Goal: Task Accomplishment & Management: Manage account settings

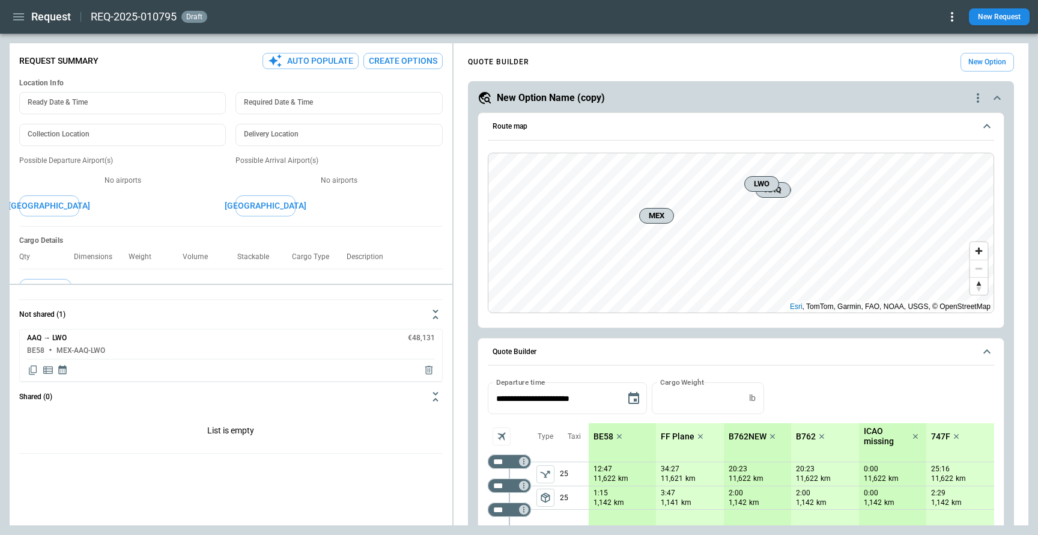
click at [13, 20] on icon "button" at bounding box center [18, 17] width 14 height 14
click at [22, 40] on li "Home" at bounding box center [54, 40] width 81 height 17
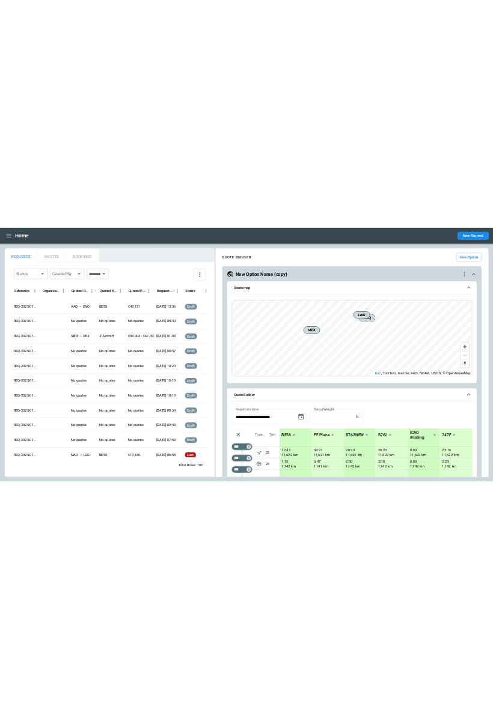
scroll to position [1075, 0]
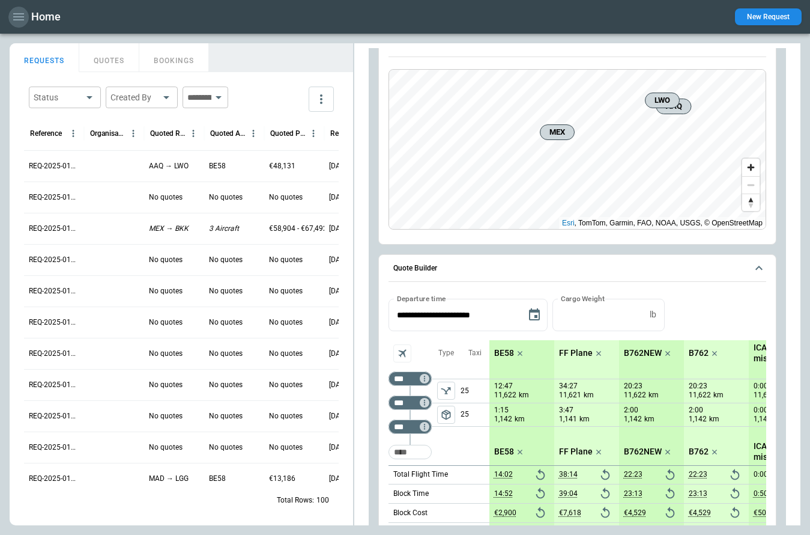
click at [20, 20] on icon "button" at bounding box center [18, 16] width 11 height 7
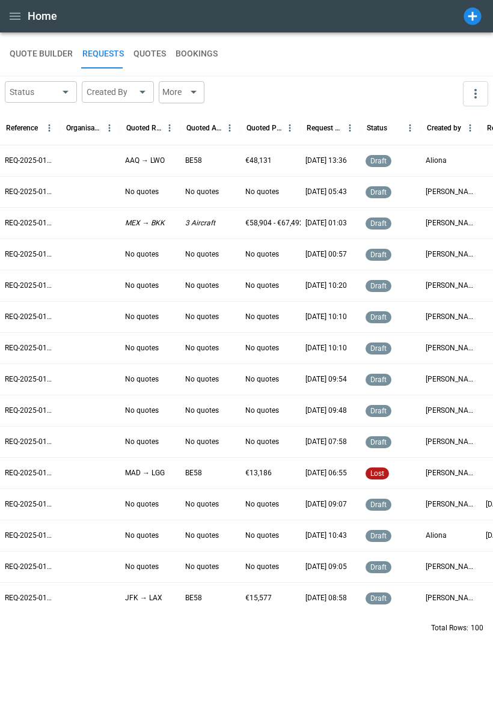
click at [472, 16] on icon at bounding box center [472, 16] width 21 height 21
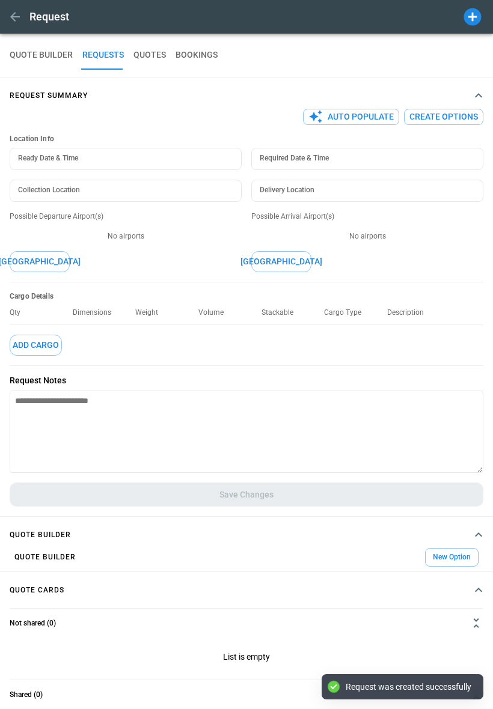
type textarea "*"
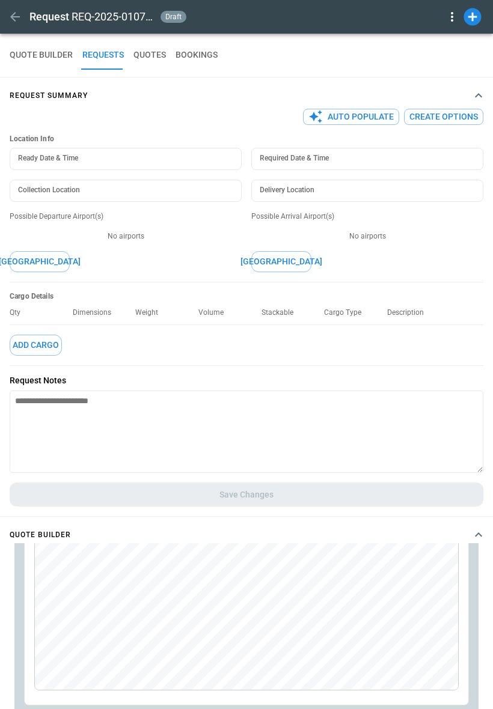
click at [35, 55] on button "QUOTE BUILDER" at bounding box center [41, 55] width 63 height 29
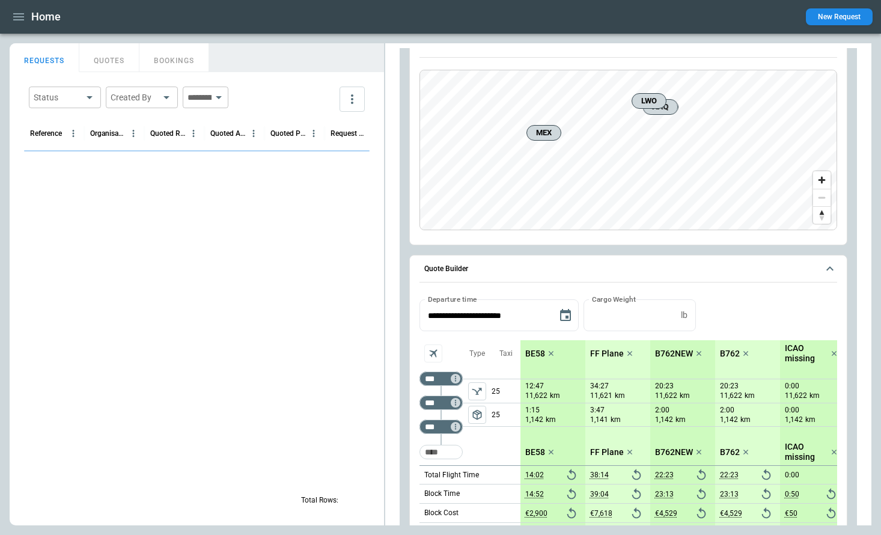
click at [13, 15] on icon "button" at bounding box center [18, 17] width 14 height 14
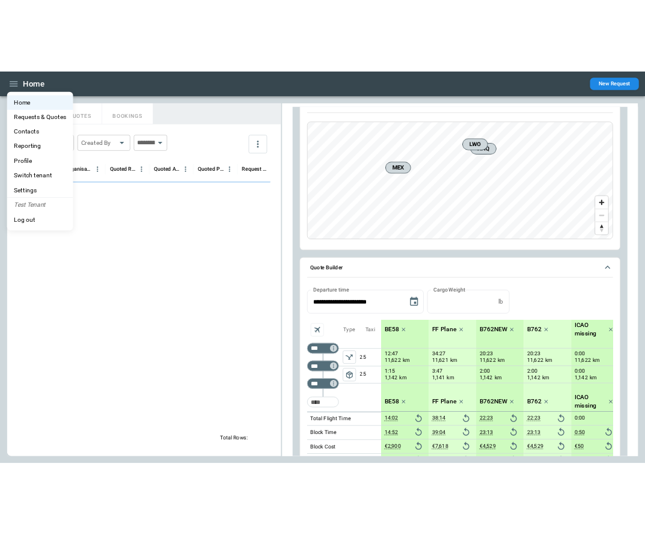
scroll to position [1075, 0]
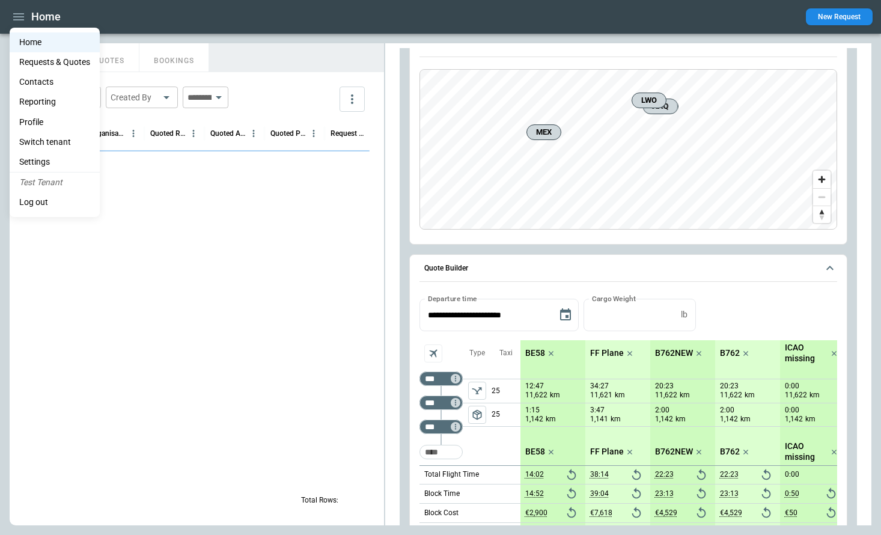
click at [46, 159] on li "Settings" at bounding box center [55, 162] width 90 height 20
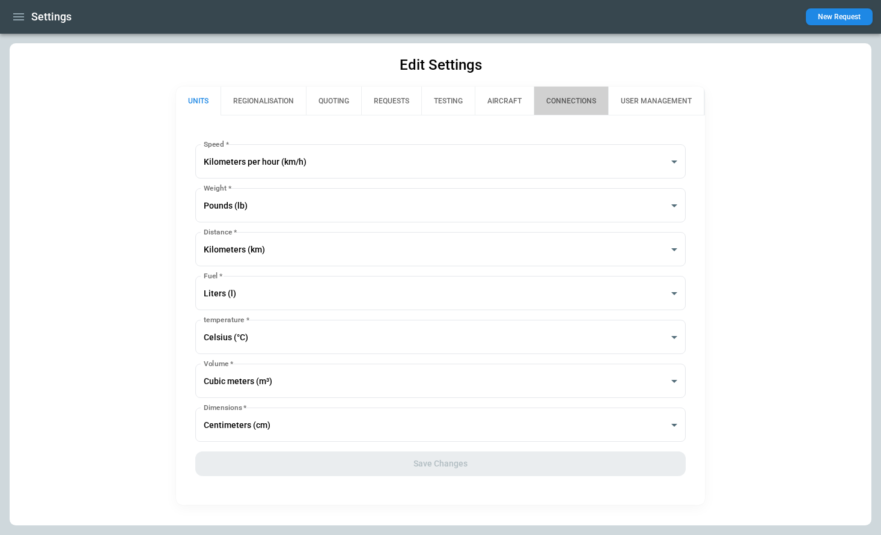
click at [583, 97] on button "CONNECTIONS" at bounding box center [571, 101] width 75 height 29
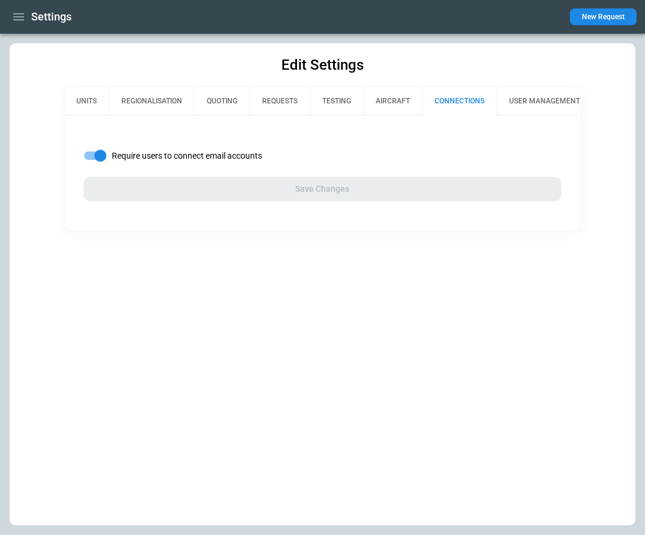
click at [532, 95] on button "USER MANAGEMENT" at bounding box center [544, 101] width 96 height 29
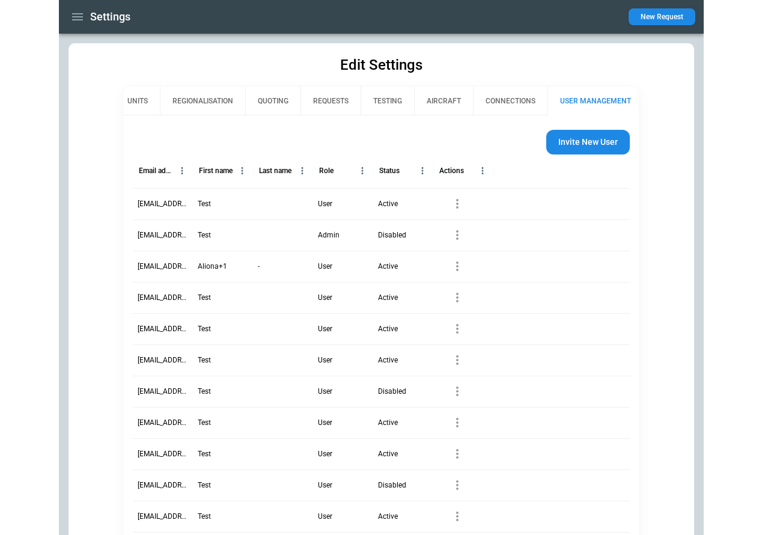
scroll to position [0, 11]
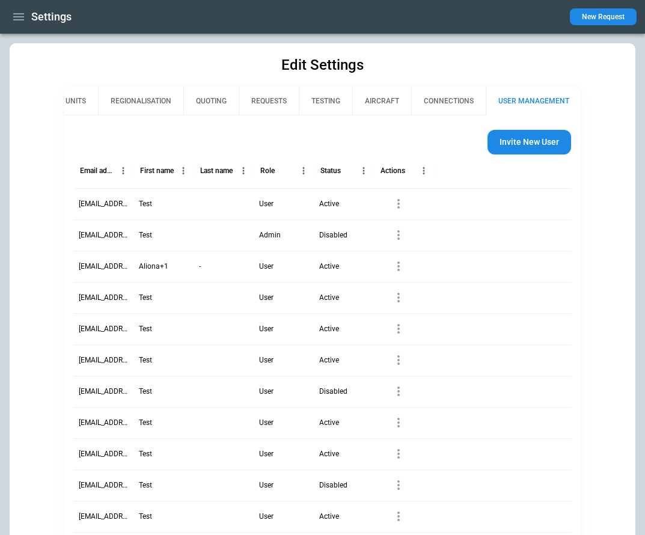
click at [22, 14] on icon "button" at bounding box center [18, 16] width 11 height 7
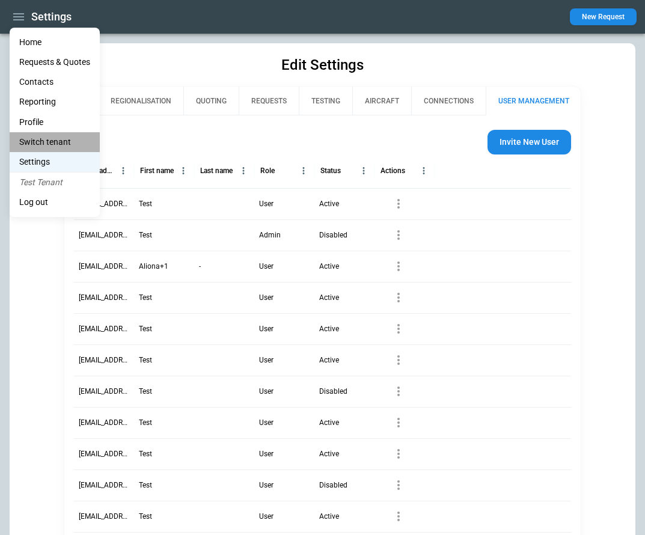
click at [50, 141] on li "Switch tenant" at bounding box center [55, 142] width 90 height 20
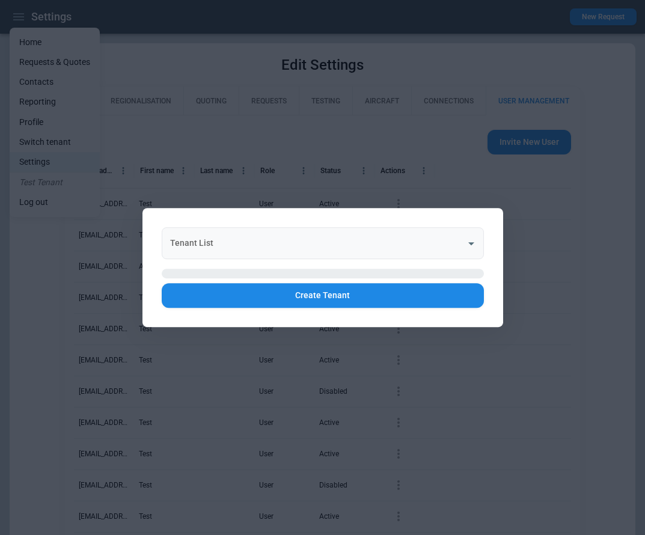
click at [278, 242] on input "Tenant List" at bounding box center [313, 243] width 293 height 21
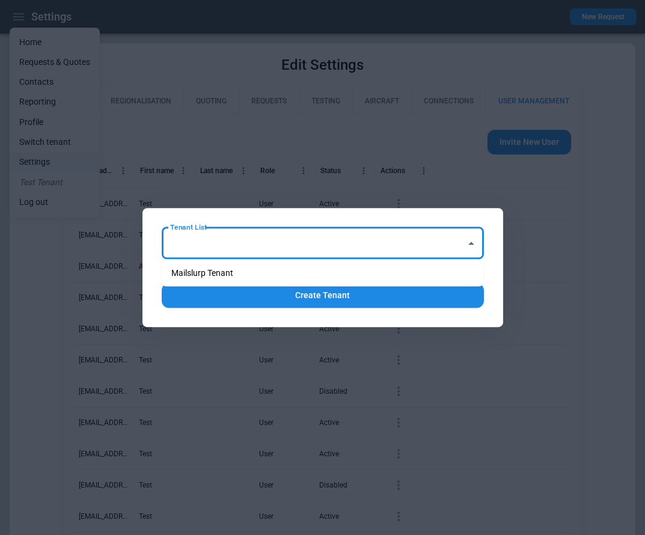
click at [268, 275] on li "Mailslurp Tenant" at bounding box center [323, 272] width 322 height 17
type input "**********"
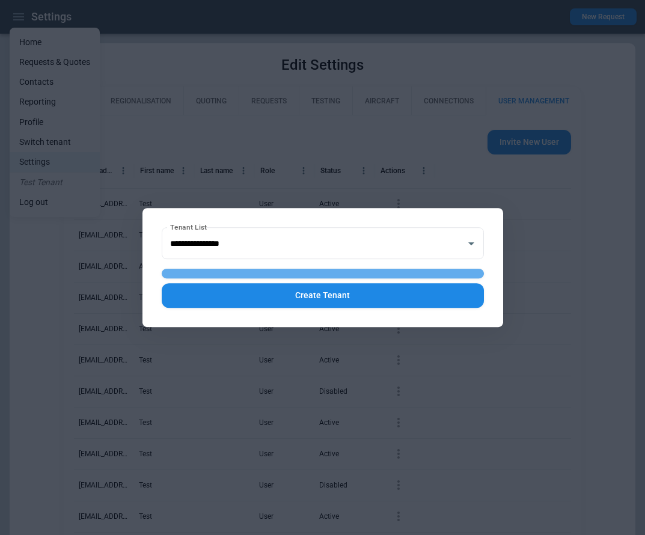
click at [293, 273] on button "button" at bounding box center [323, 274] width 322 height 10
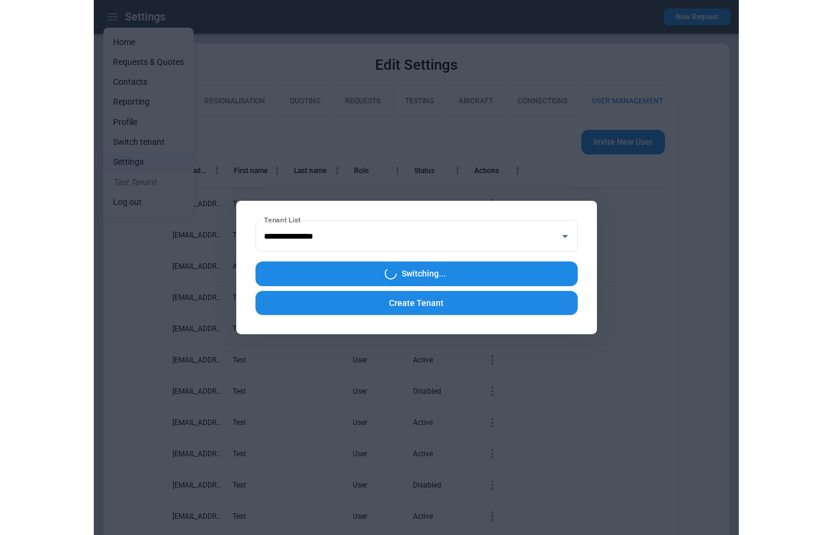
scroll to position [0, 0]
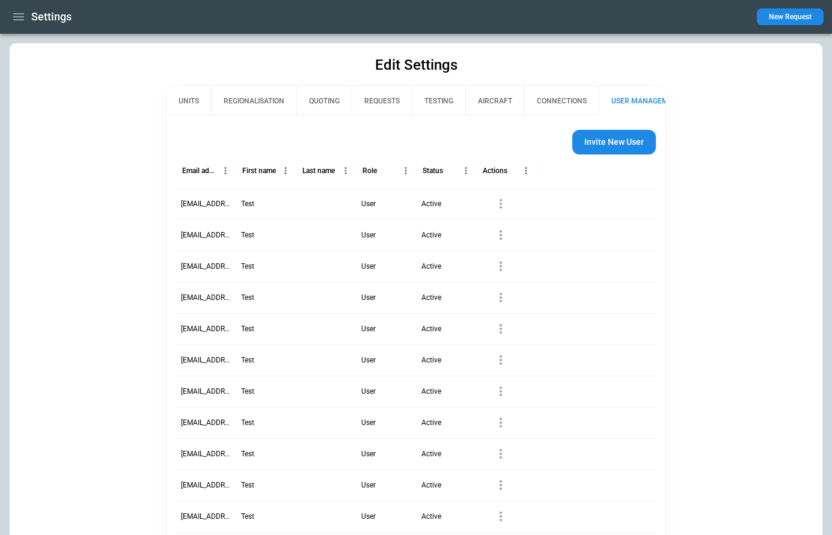
click at [637, 105] on button "USER MANAGEMENT" at bounding box center [646, 101] width 96 height 29
click at [582, 97] on button "CONNECTIONS" at bounding box center [561, 101] width 75 height 29
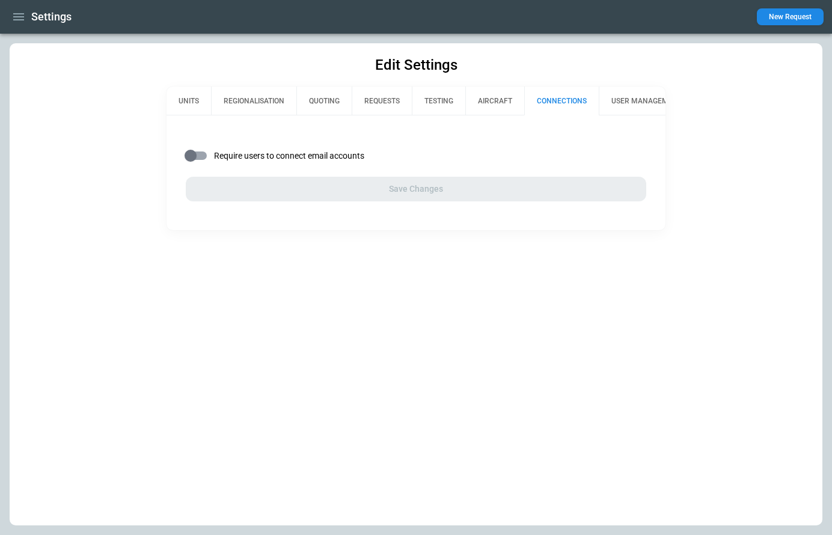
click at [486, 90] on button "AIRCRAFT" at bounding box center [494, 101] width 59 height 29
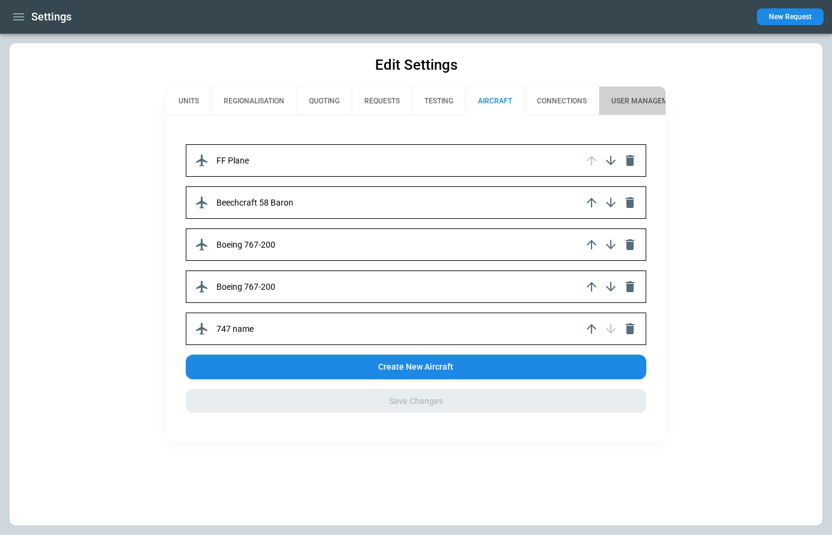
click at [632, 102] on button "USER MANAGEMENT" at bounding box center [646, 101] width 96 height 29
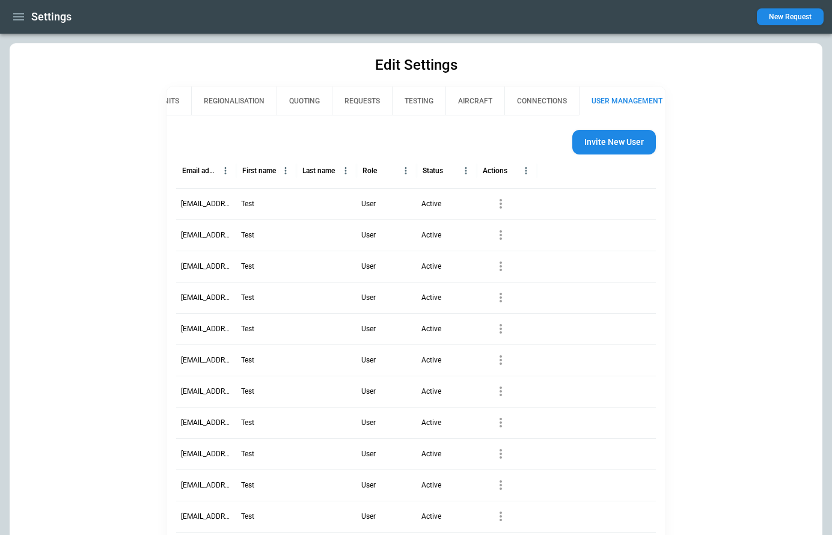
scroll to position [0, 28]
click at [205, 102] on button "REGIONALISATION" at bounding box center [225, 101] width 85 height 29
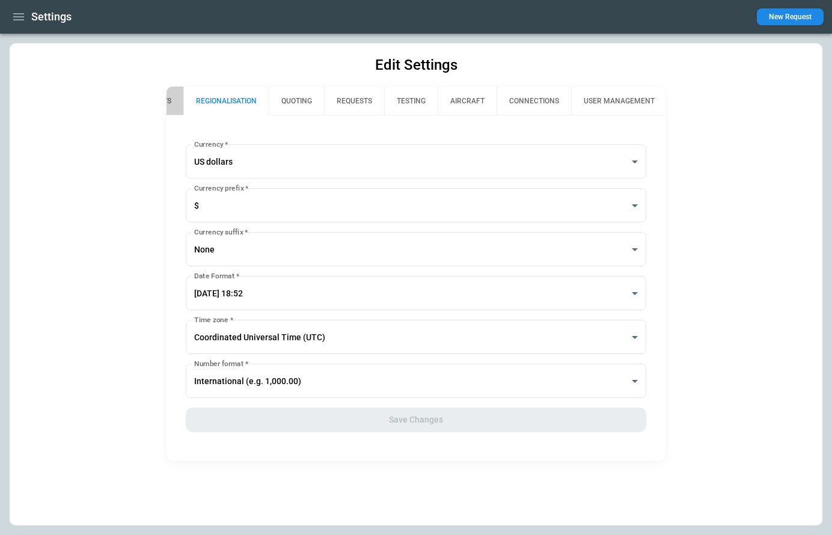
click at [178, 101] on button "UNITS" at bounding box center [161, 101] width 44 height 29
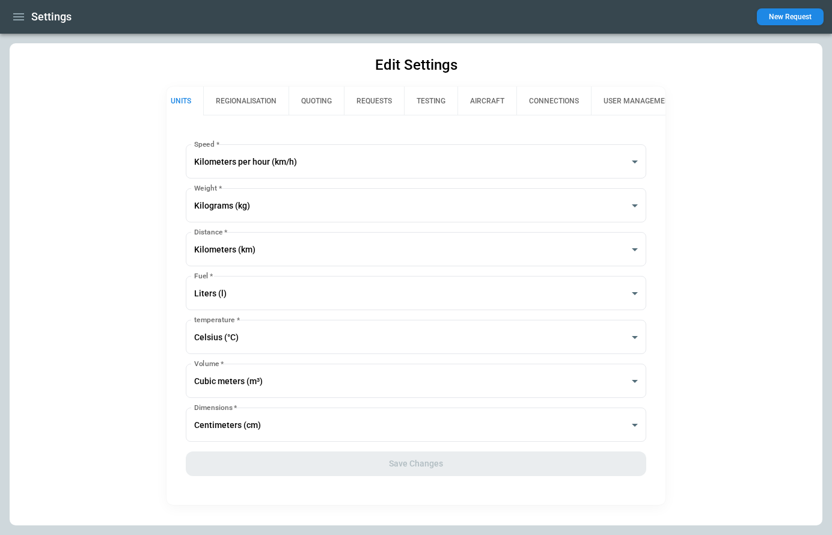
scroll to position [0, 0]
click at [633, 106] on button "USER MANAGEMENT" at bounding box center [646, 101] width 96 height 29
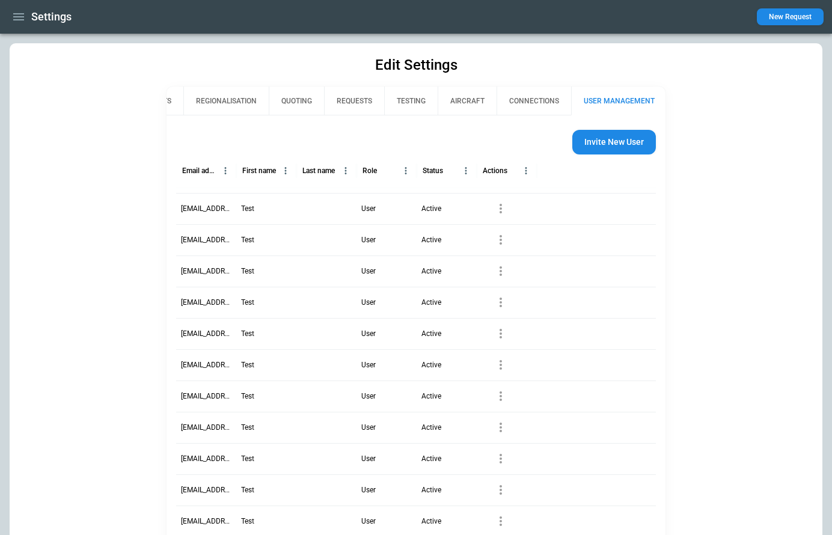
click at [177, 98] on button "UNITS" at bounding box center [161, 101] width 44 height 29
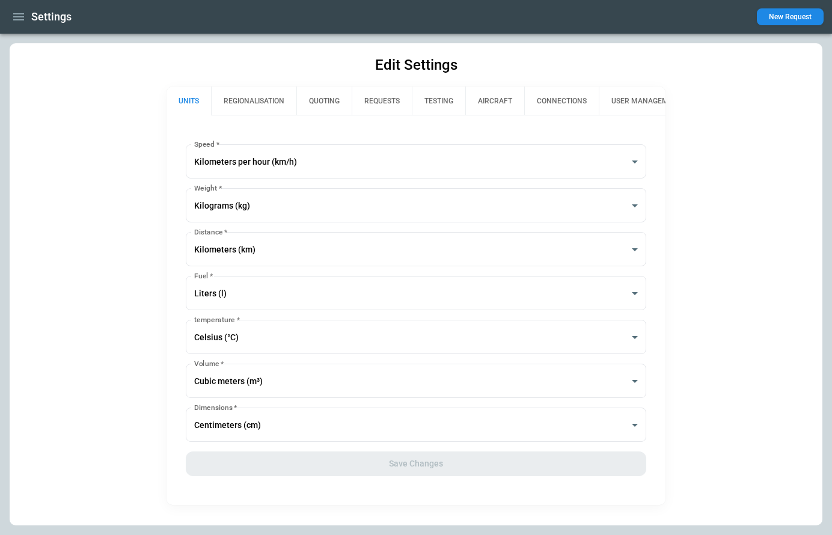
click at [633, 102] on button "USER MANAGEMENT" at bounding box center [646, 101] width 96 height 29
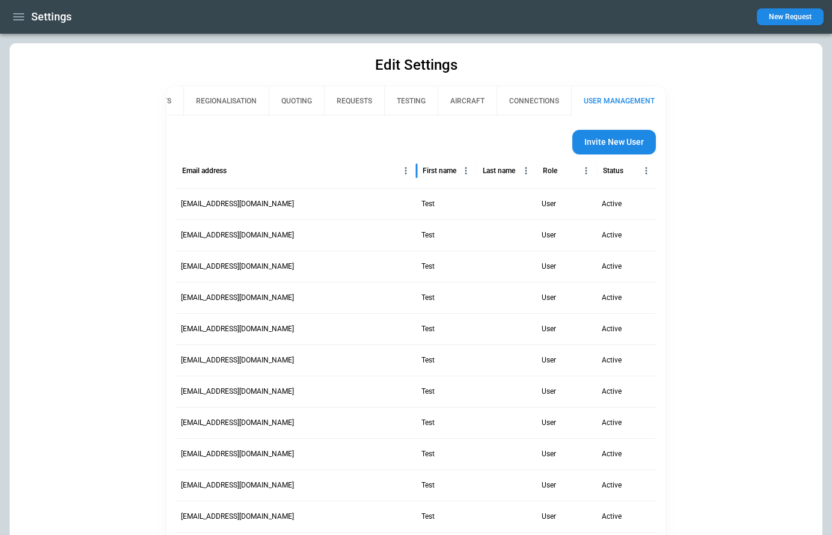
drag, startPoint x: 237, startPoint y: 171, endPoint x: 472, endPoint y: 184, distance: 234.7
click at [472, 184] on div "Email address First name Last name Role Status Actions" at bounding box center [506, 171] width 660 height 34
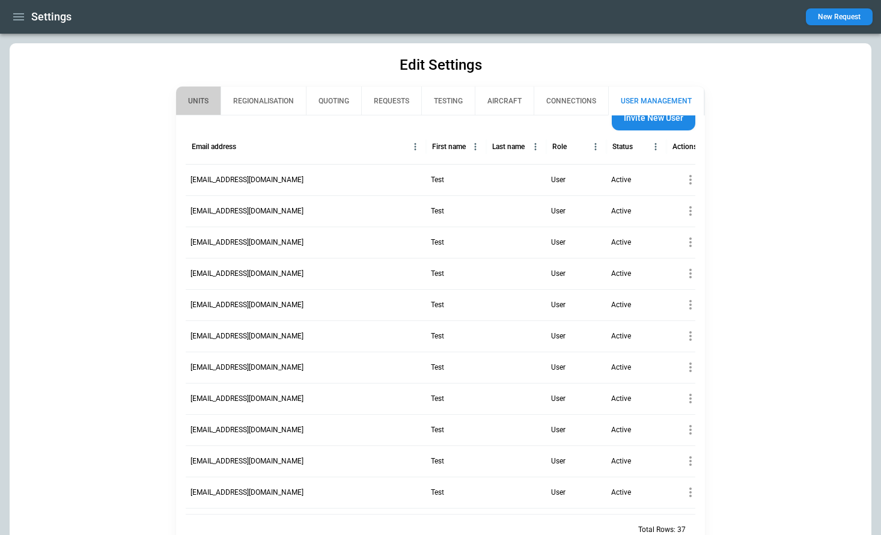
click at [200, 99] on button "UNITS" at bounding box center [198, 101] width 44 height 29
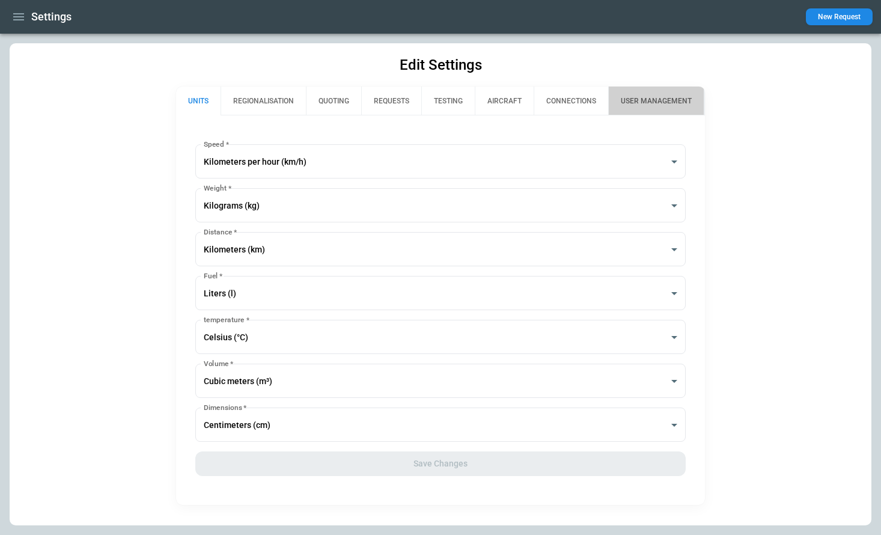
click at [656, 105] on button "USER MANAGEMENT" at bounding box center [656, 101] width 96 height 29
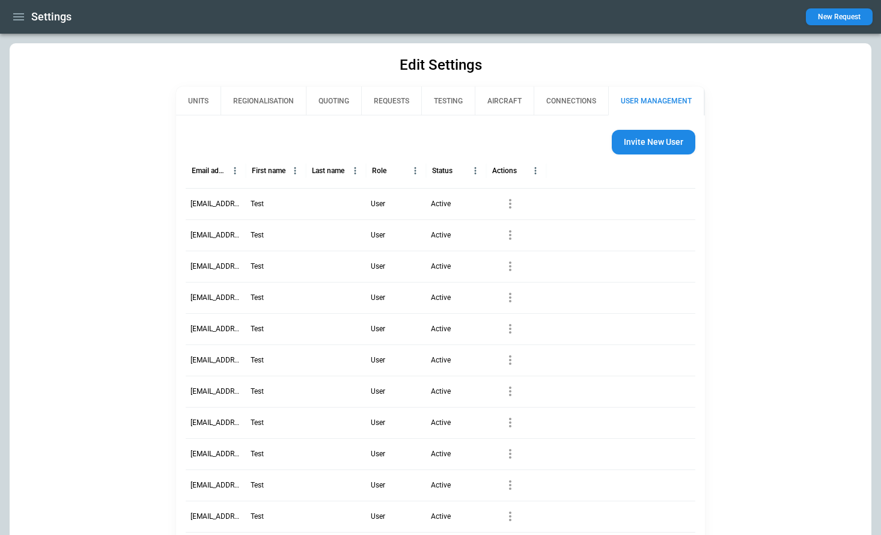
click at [586, 105] on button "CONNECTIONS" at bounding box center [571, 101] width 75 height 29
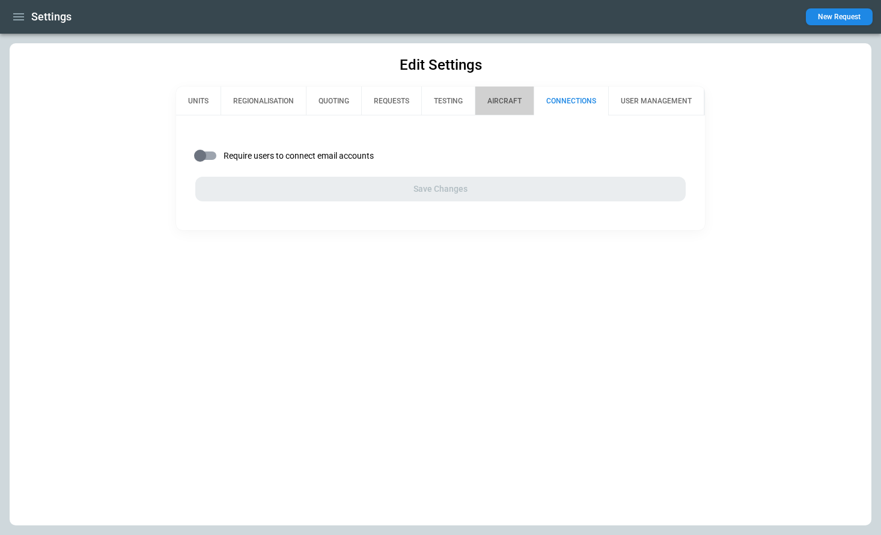
click at [481, 100] on button "AIRCRAFT" at bounding box center [504, 101] width 59 height 29
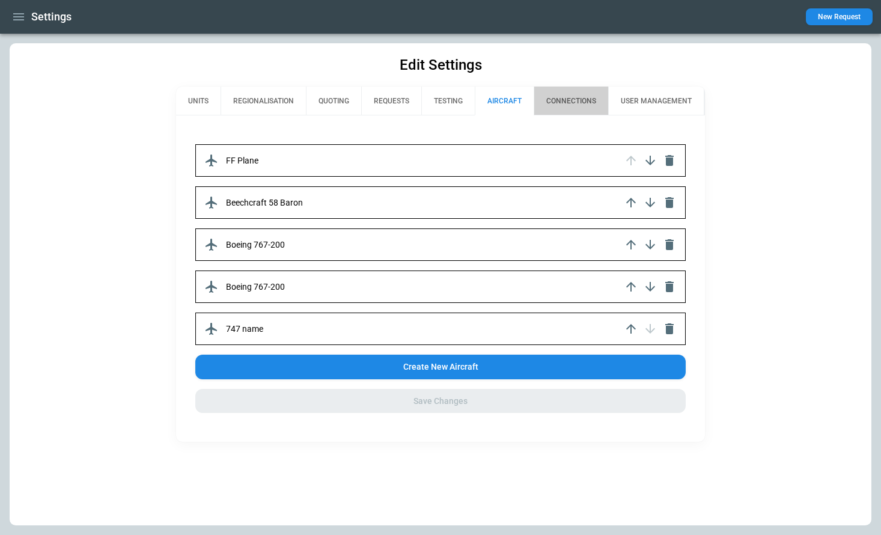
click at [573, 108] on button "CONNECTIONS" at bounding box center [571, 101] width 75 height 29
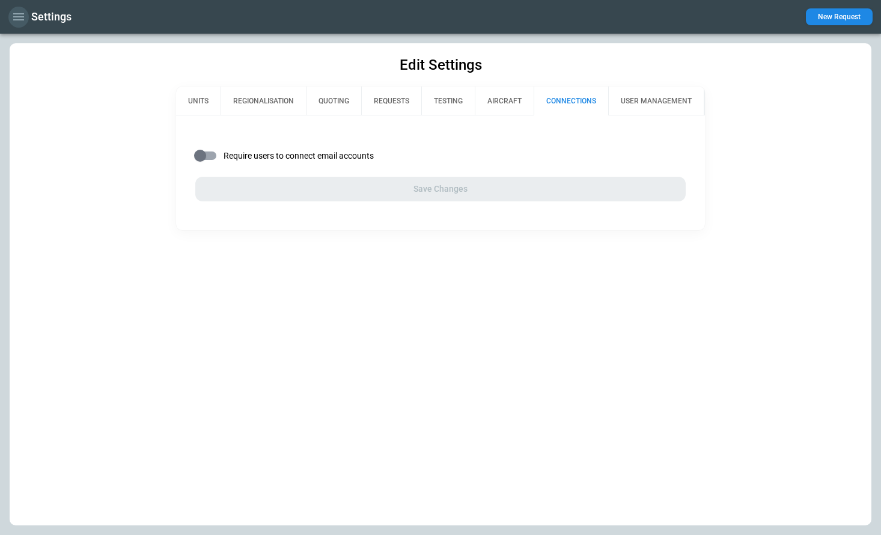
click at [19, 22] on icon "button" at bounding box center [18, 17] width 14 height 14
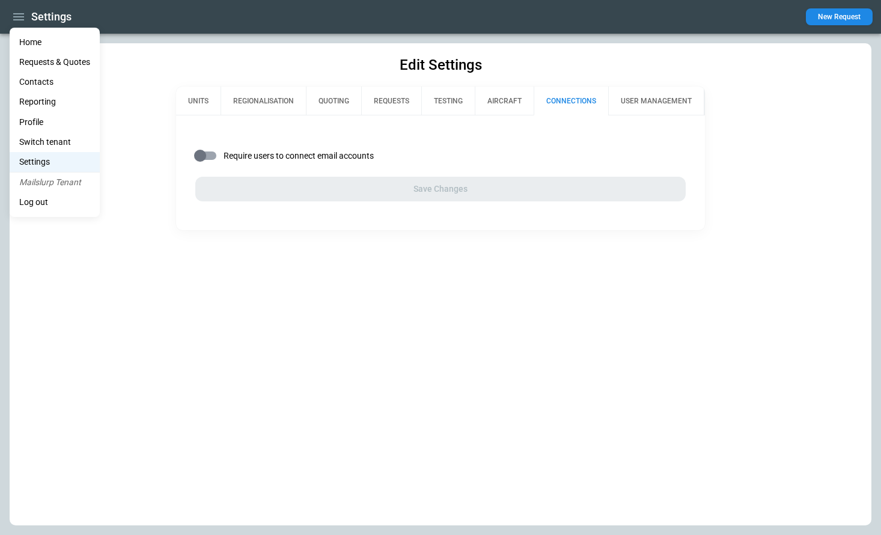
click at [34, 48] on li "Home" at bounding box center [55, 42] width 90 height 20
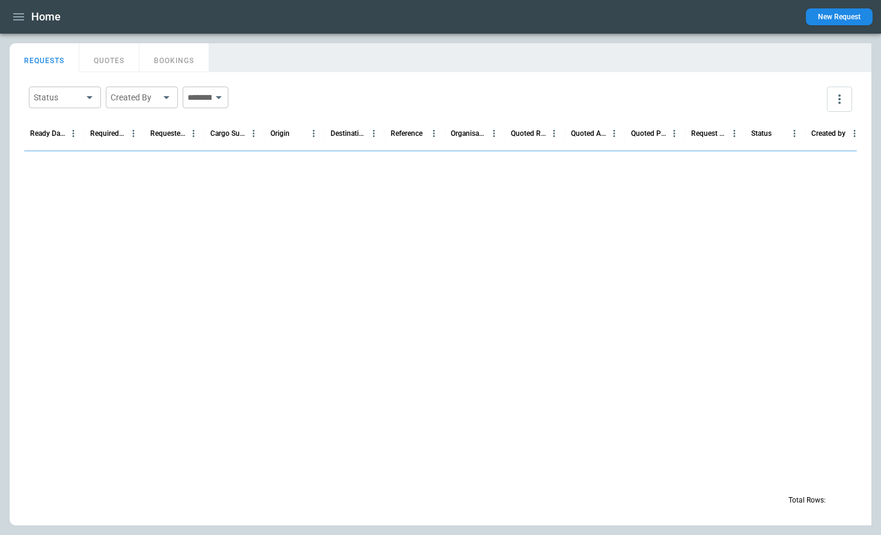
click at [18, 20] on icon "button" at bounding box center [18, 16] width 11 height 7
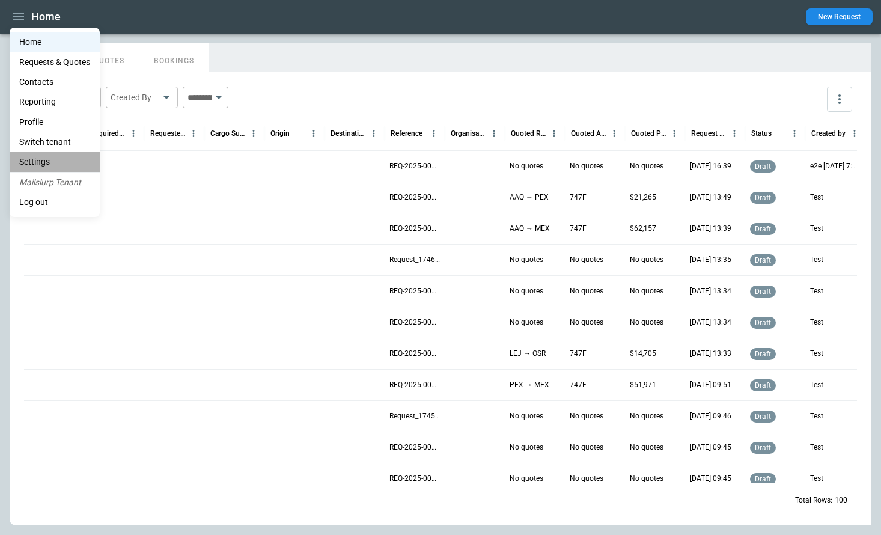
click at [47, 162] on li "Settings" at bounding box center [55, 162] width 90 height 20
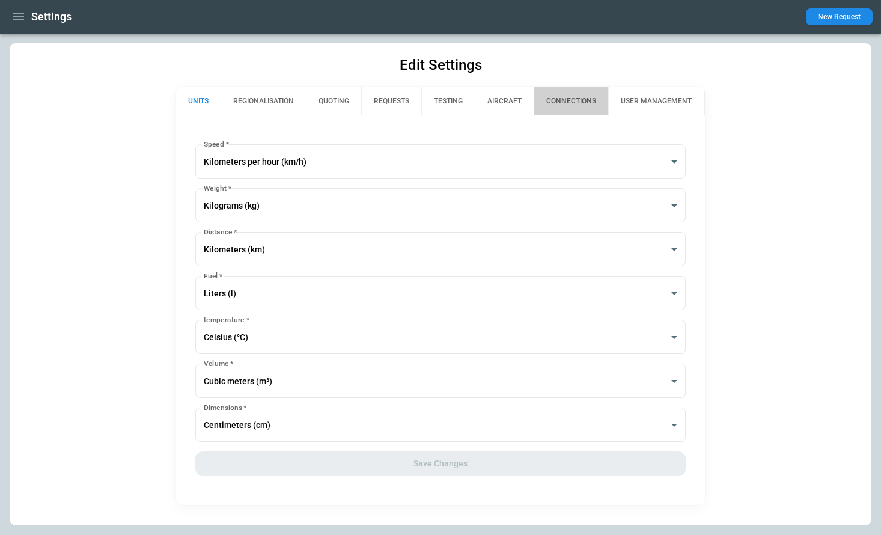
click at [566, 106] on button "CONNECTIONS" at bounding box center [571, 101] width 75 height 29
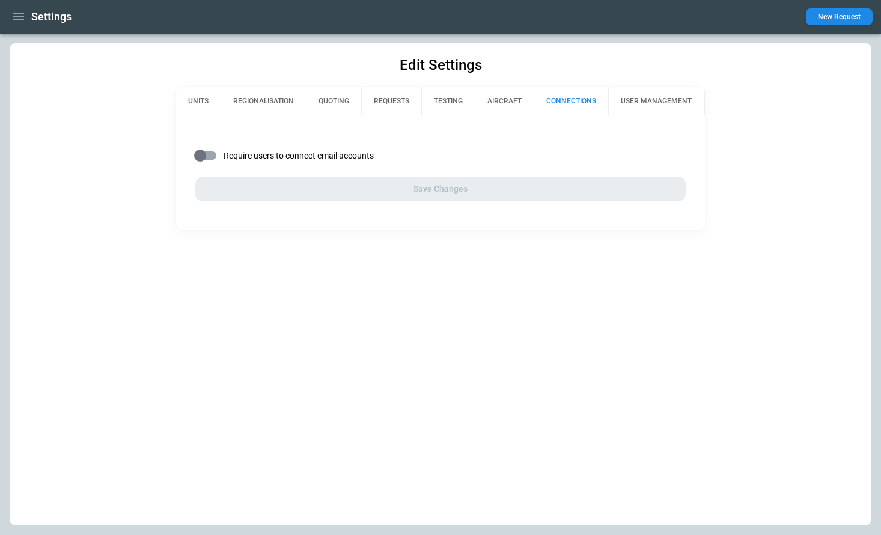
click at [669, 108] on button "USER MANAGEMENT" at bounding box center [656, 101] width 96 height 29
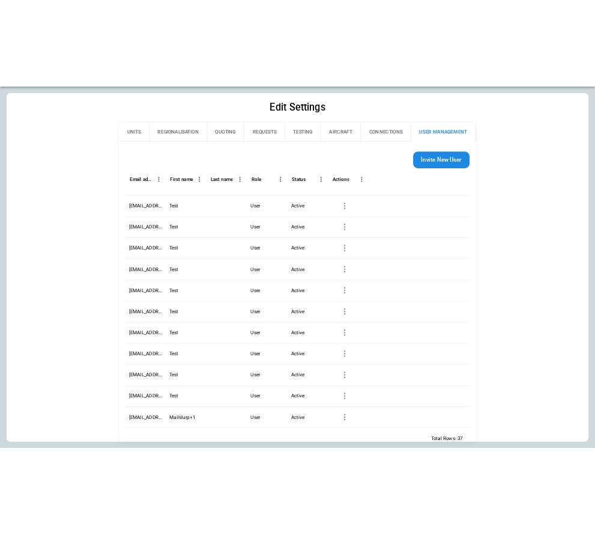
scroll to position [24, 0]
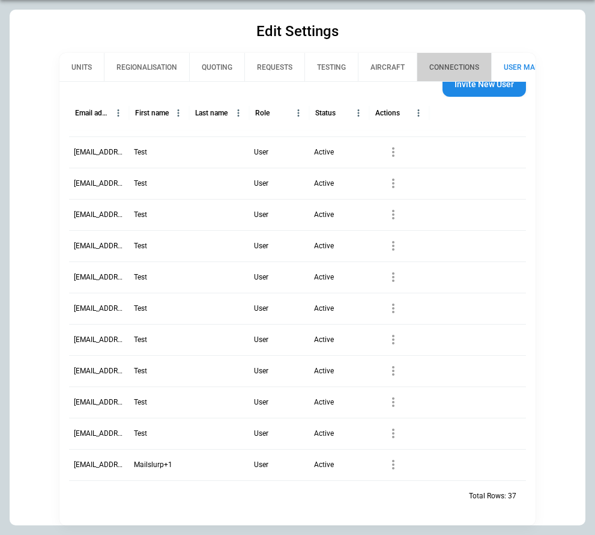
click at [446, 69] on button "CONNECTIONS" at bounding box center [454, 67] width 75 height 29
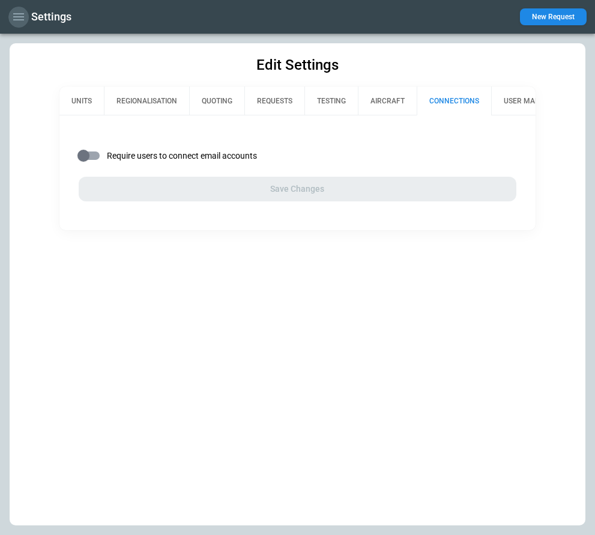
click at [23, 18] on icon "button" at bounding box center [18, 17] width 14 height 14
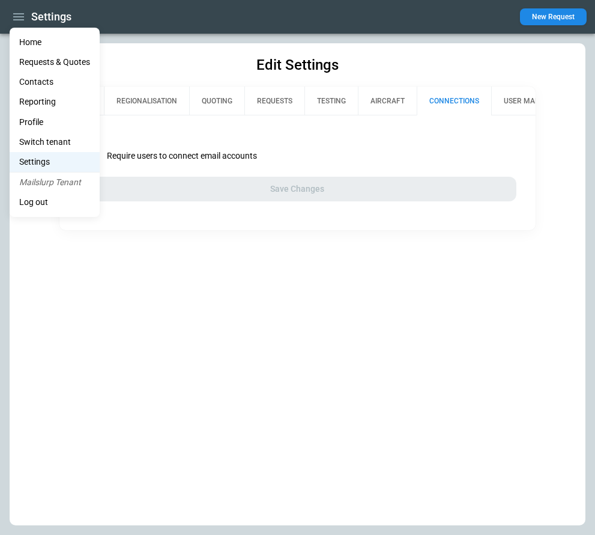
click at [44, 141] on li "Switch tenant" at bounding box center [55, 142] width 90 height 20
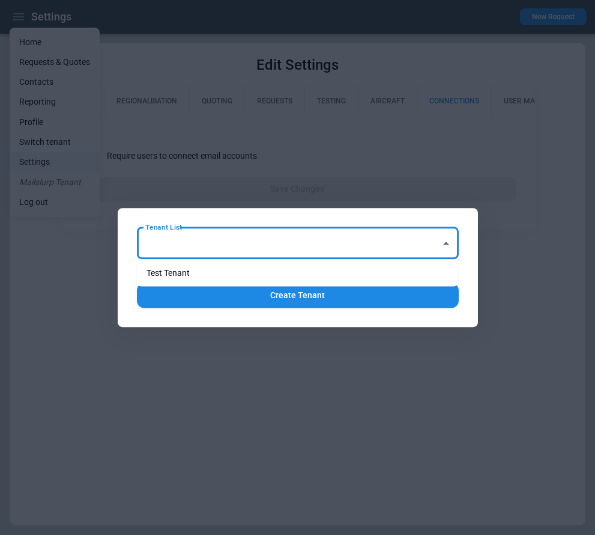
click at [237, 249] on input "Tenant List" at bounding box center [288, 243] width 293 height 21
click at [236, 275] on li "Test Tenant" at bounding box center [298, 272] width 322 height 17
type input "**********"
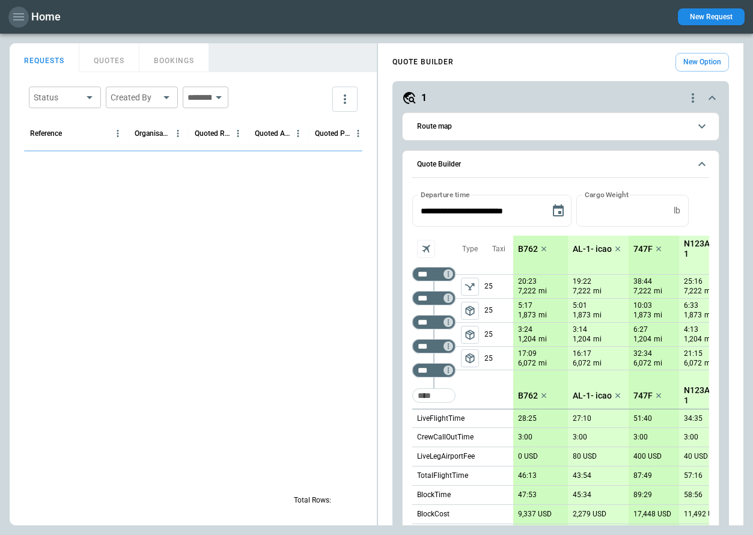
click at [22, 22] on icon "button" at bounding box center [18, 17] width 14 height 14
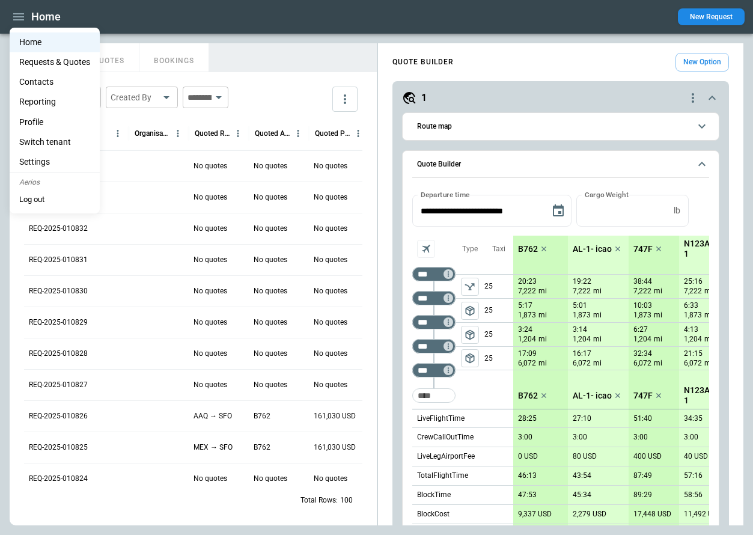
click at [58, 159] on li "Settings" at bounding box center [55, 162] width 90 height 20
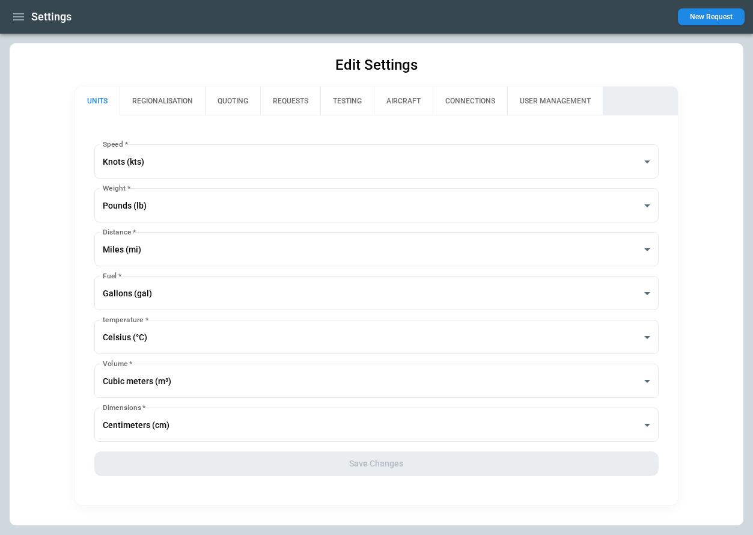
click at [472, 93] on button "CONNECTIONS" at bounding box center [470, 101] width 75 height 29
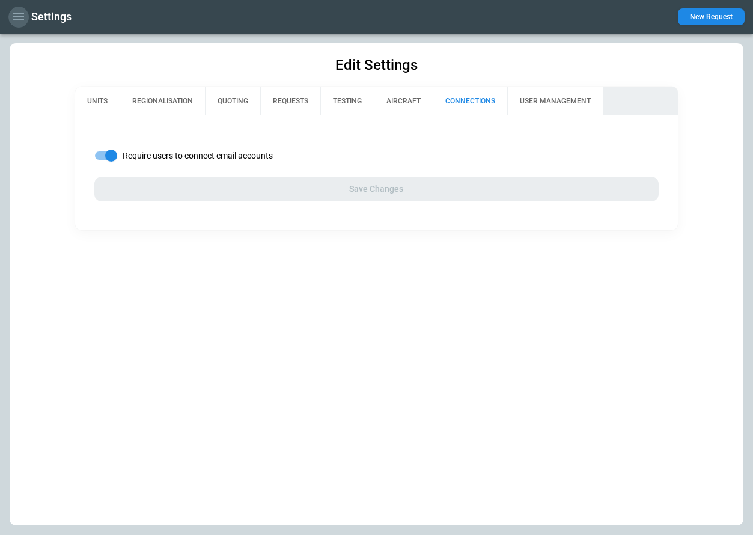
click at [17, 19] on icon "button" at bounding box center [18, 16] width 11 height 7
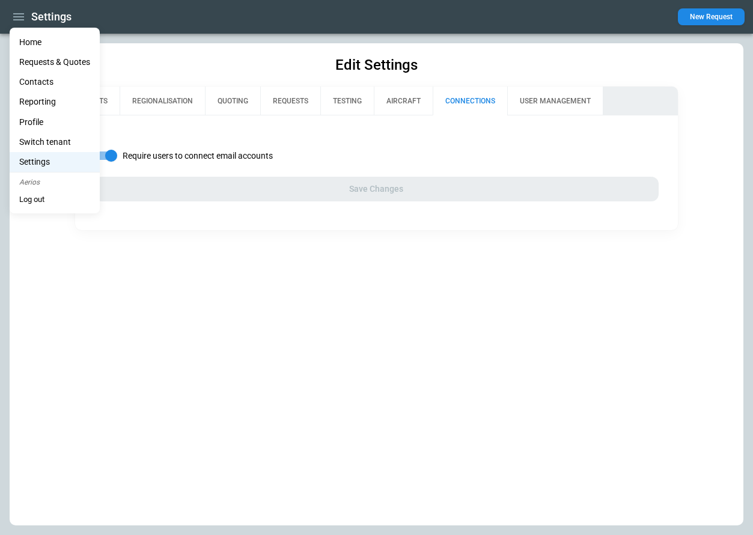
click at [37, 147] on li "Switch tenant" at bounding box center [55, 142] width 90 height 20
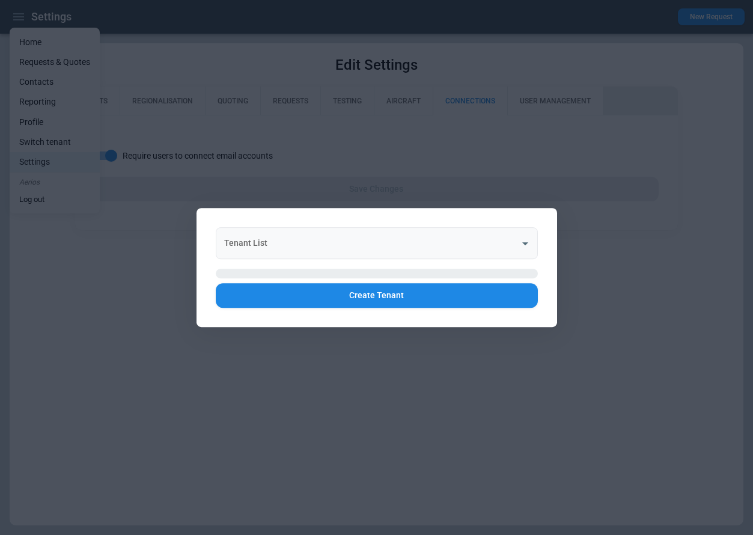
click at [327, 243] on input "Tenant List" at bounding box center [367, 243] width 293 height 21
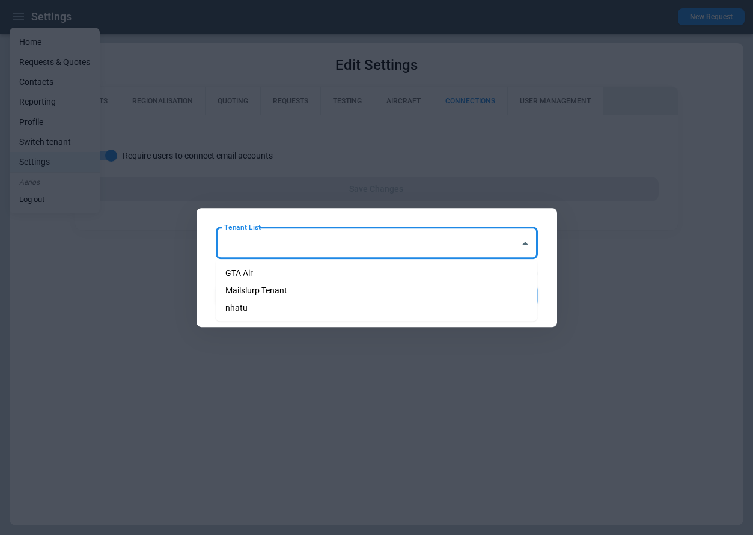
click at [312, 288] on li "Mailslurp Tenant" at bounding box center [377, 290] width 322 height 17
type input "**********"
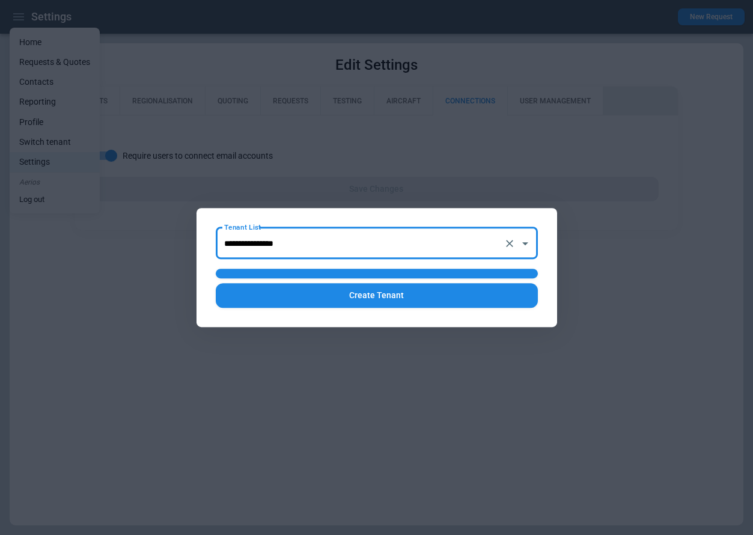
click at [316, 273] on button "button" at bounding box center [377, 274] width 322 height 10
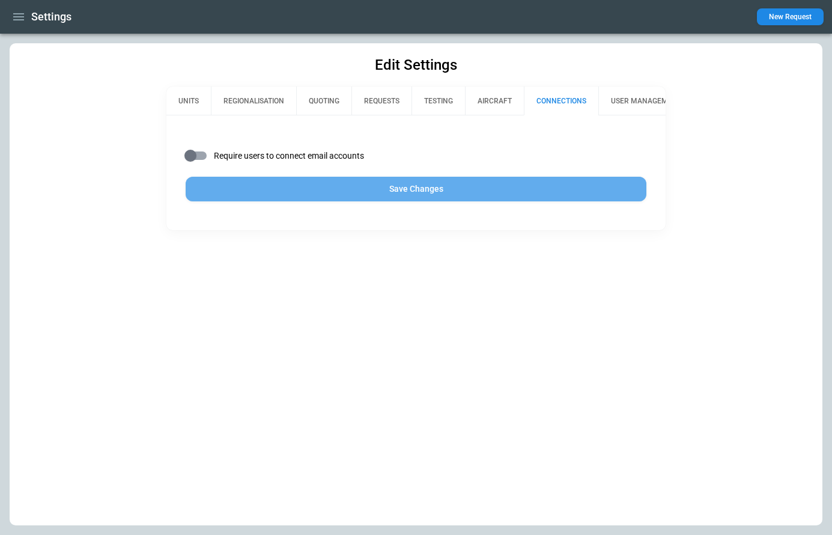
click at [392, 195] on button "Save Changes" at bounding box center [416, 189] width 461 height 25
